Goal: Navigation & Orientation: Find specific page/section

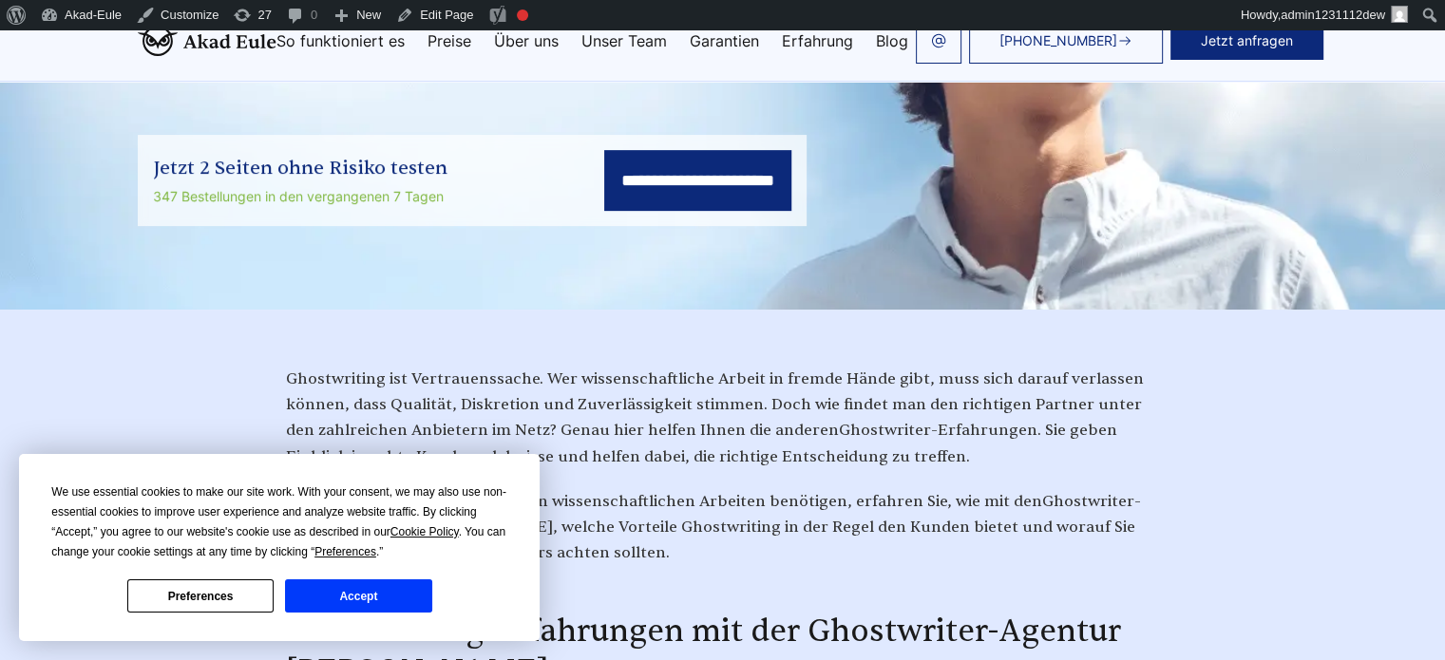
scroll to position [285, 0]
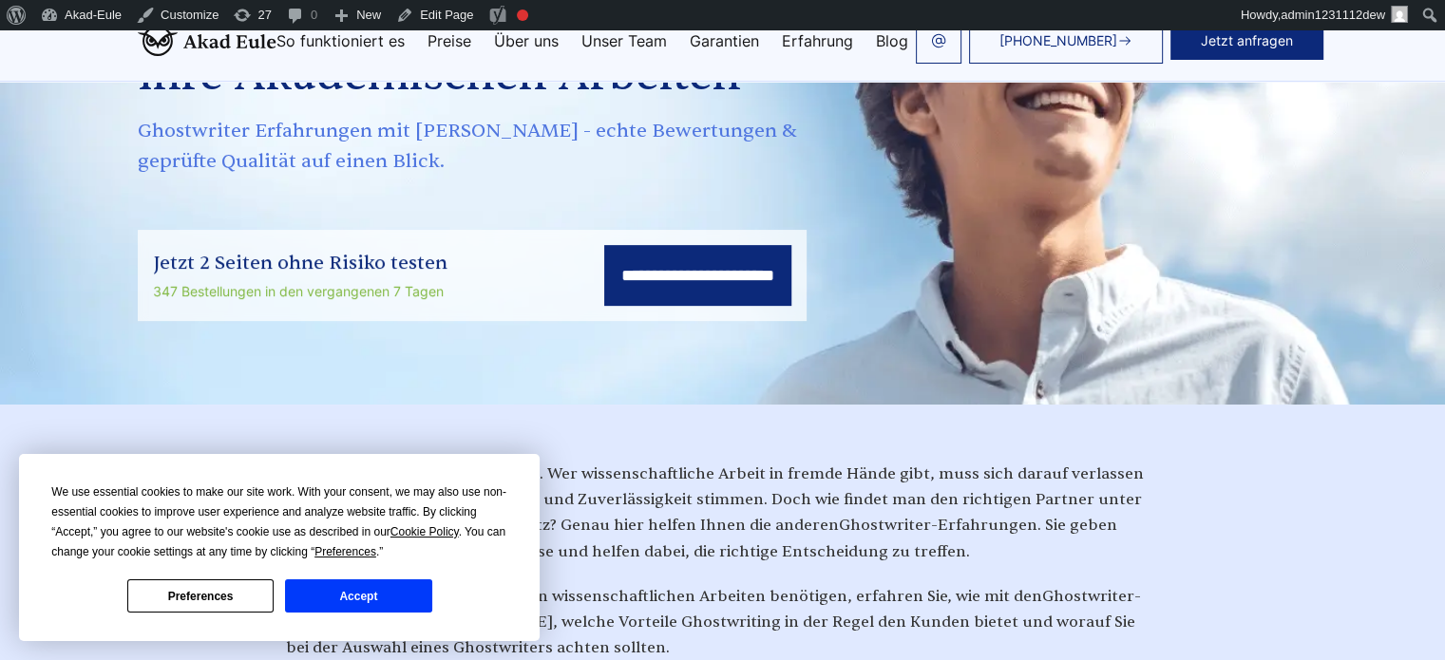
click at [402, 594] on button "Accept" at bounding box center [358, 595] width 146 height 33
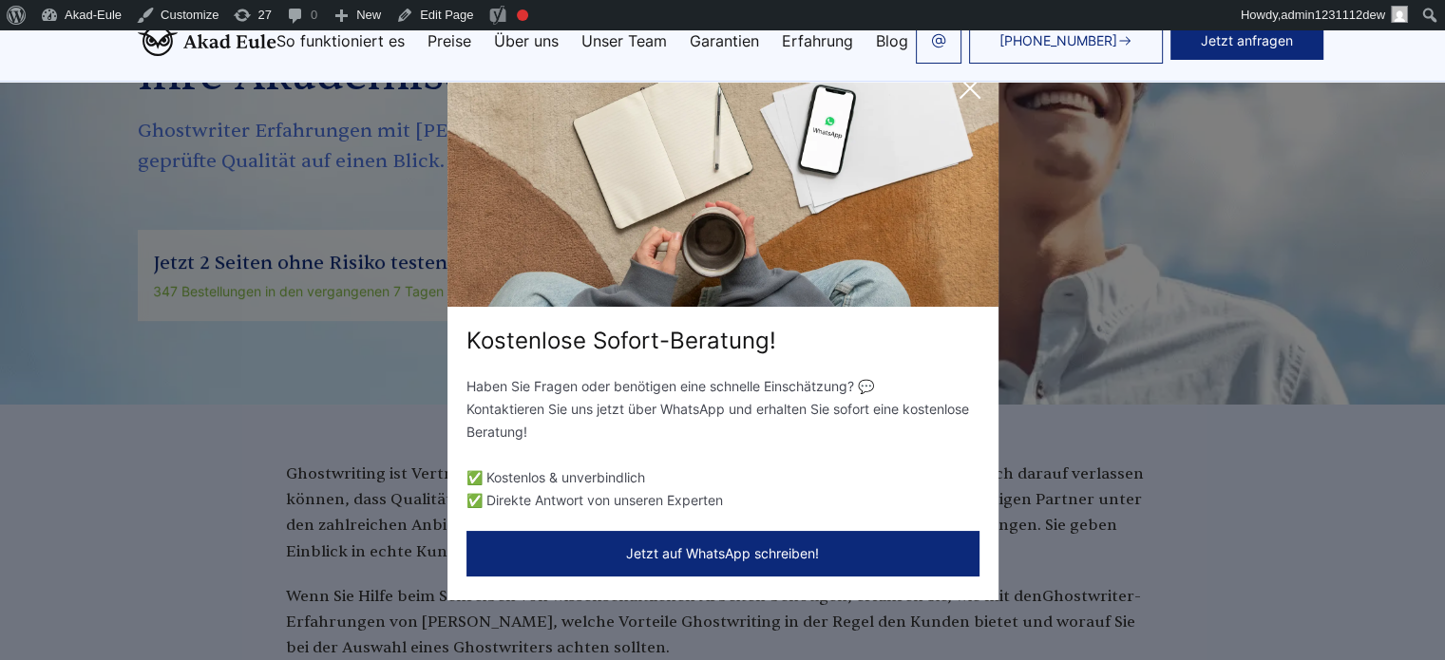
click at [960, 90] on icon at bounding box center [970, 88] width 38 height 38
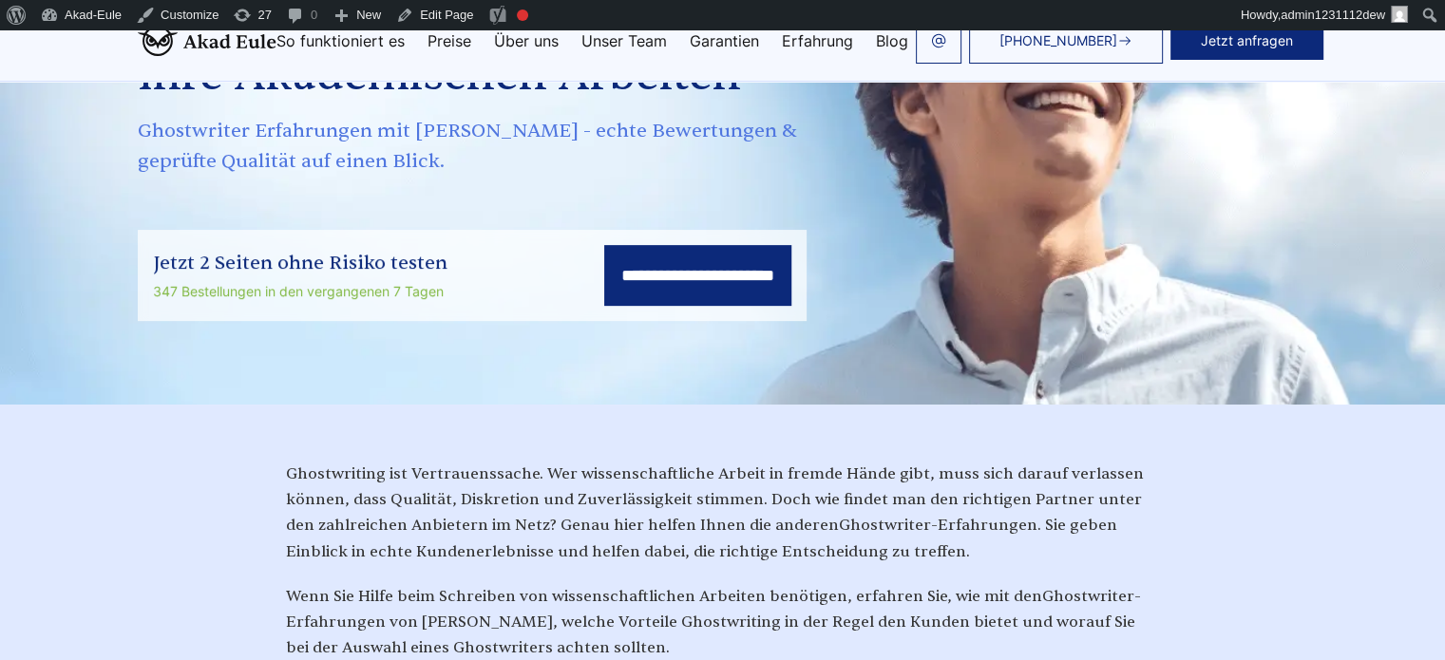
scroll to position [0, 0]
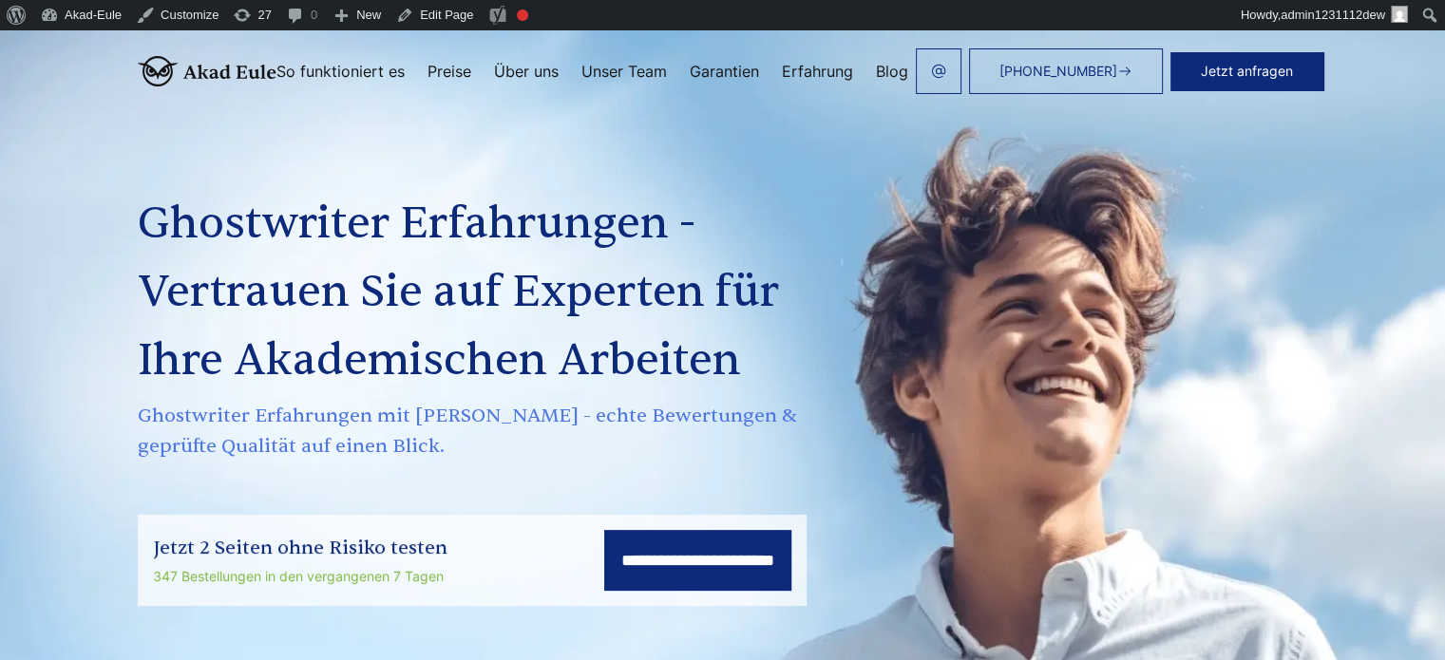
click at [895, 33] on header "+49 441 93168044 Jetzt anfragen So funktioniert es Preise" at bounding box center [722, 71] width 1445 height 82
click at [884, 71] on link "Blog" at bounding box center [892, 71] width 32 height 15
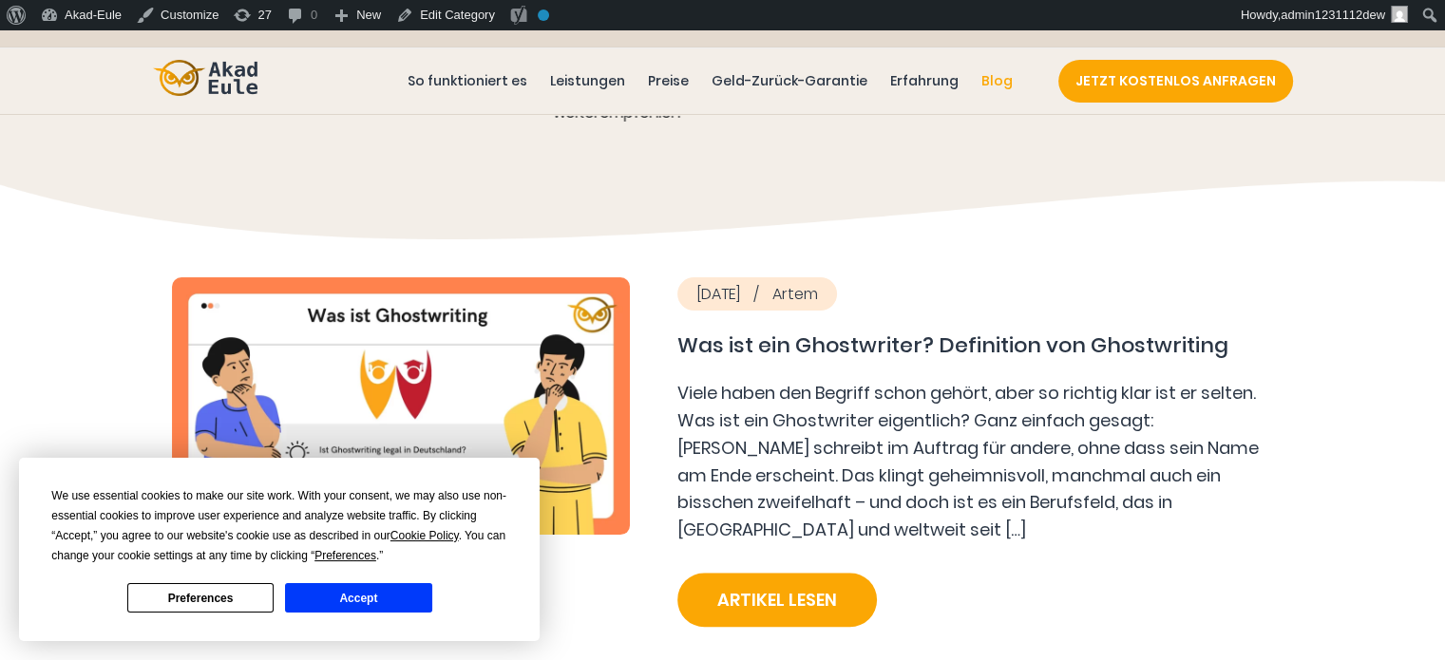
click at [407, 588] on button "Accept" at bounding box center [358, 597] width 146 height 29
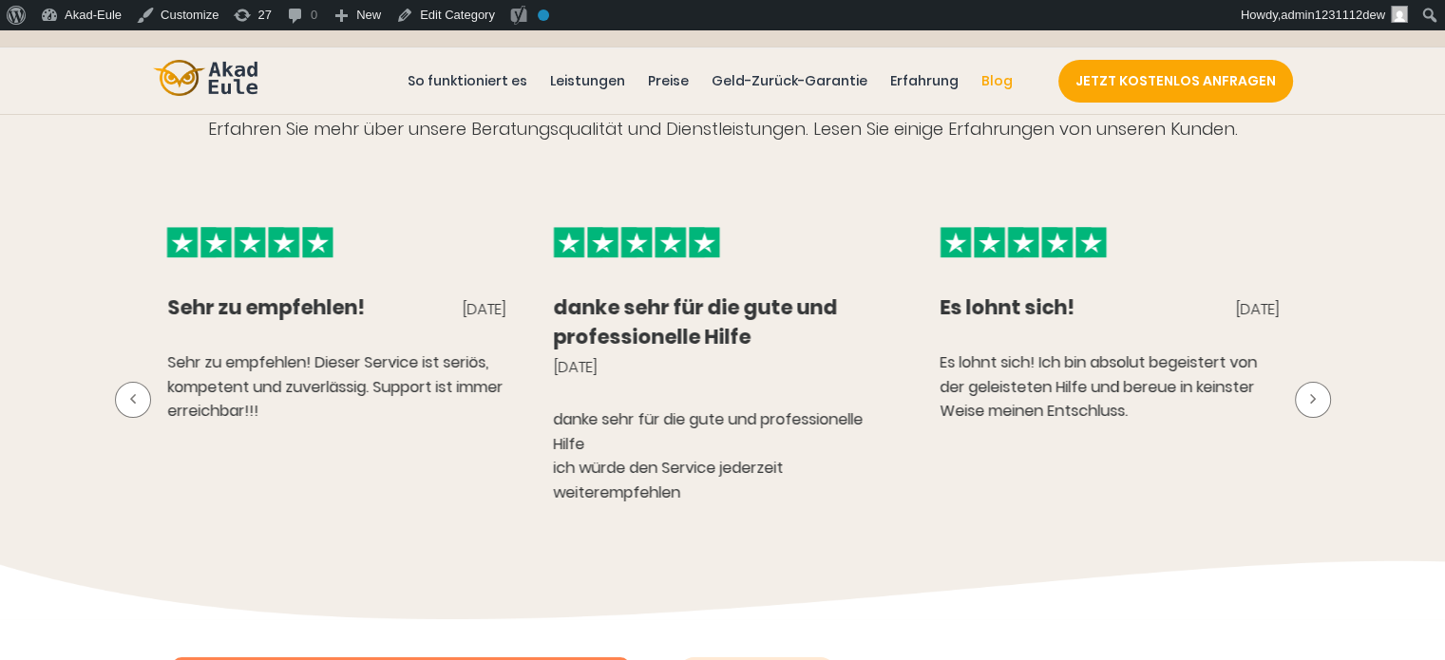
scroll to position [991, 0]
